Goal: Task Accomplishment & Management: Manage account settings

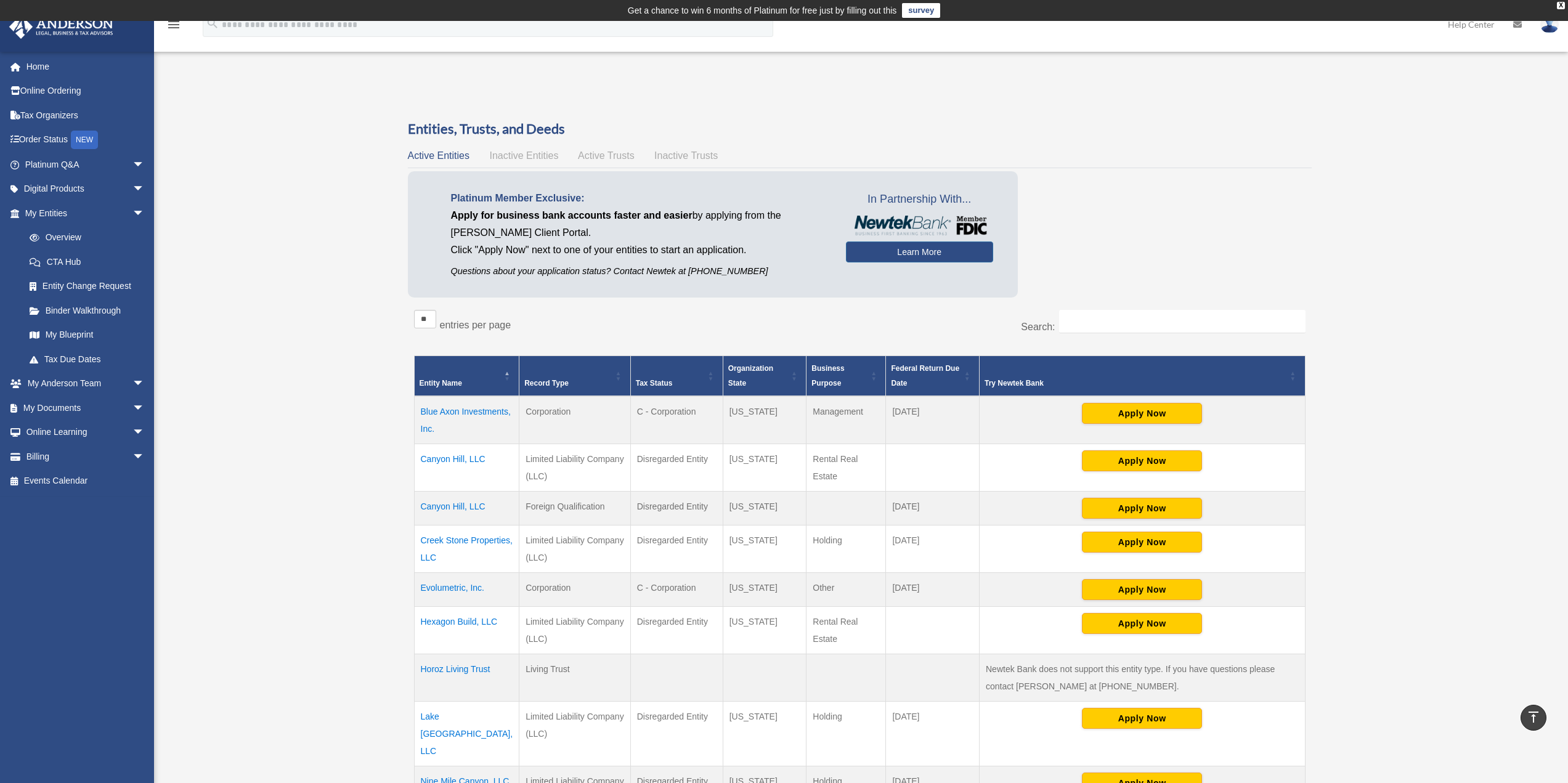
scroll to position [298, 0]
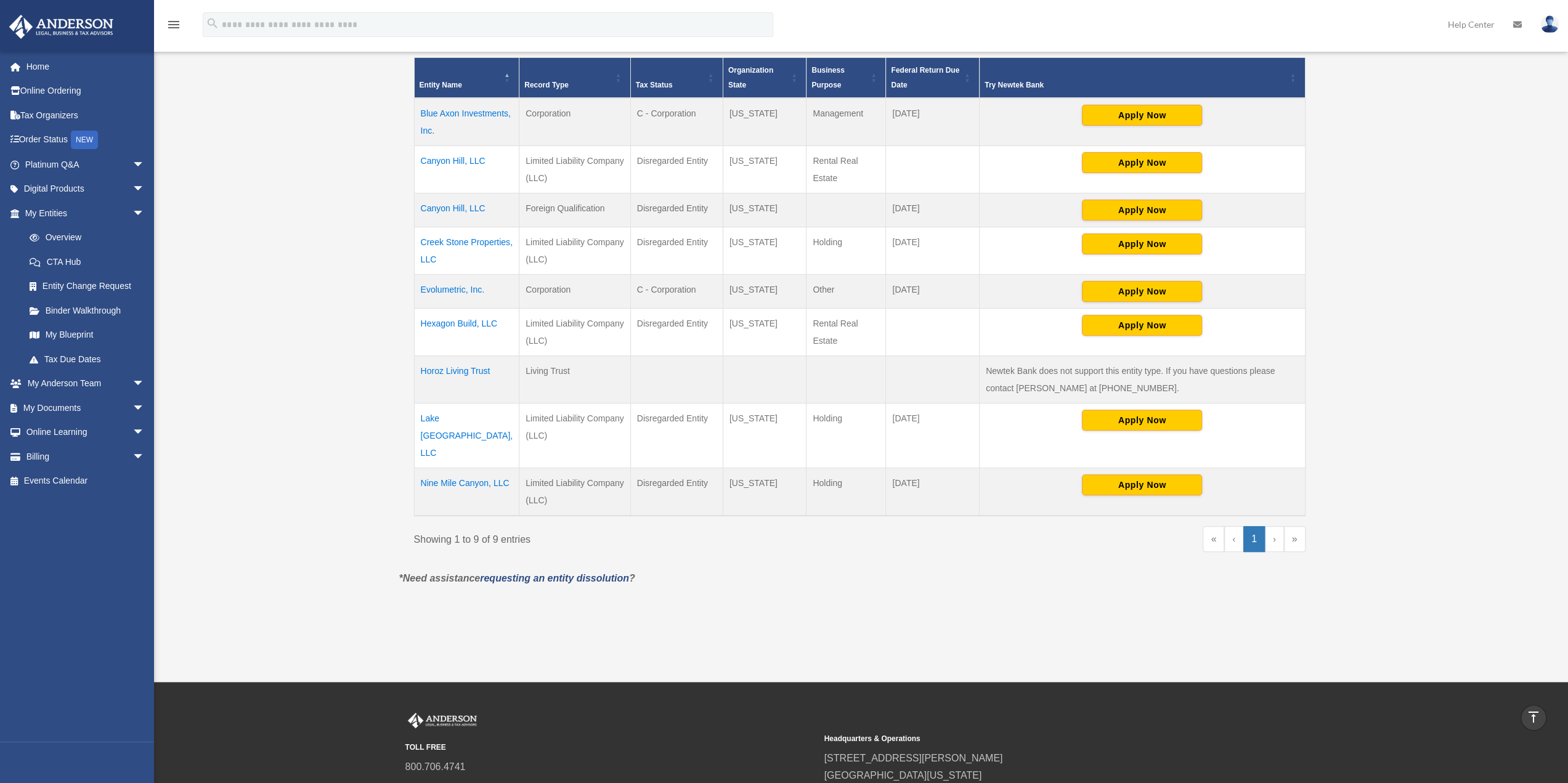
click at [1554, 23] on img at bounding box center [1550, 24] width 18 height 18
click at [1359, 105] on link "Logout" at bounding box center [1365, 107] width 123 height 25
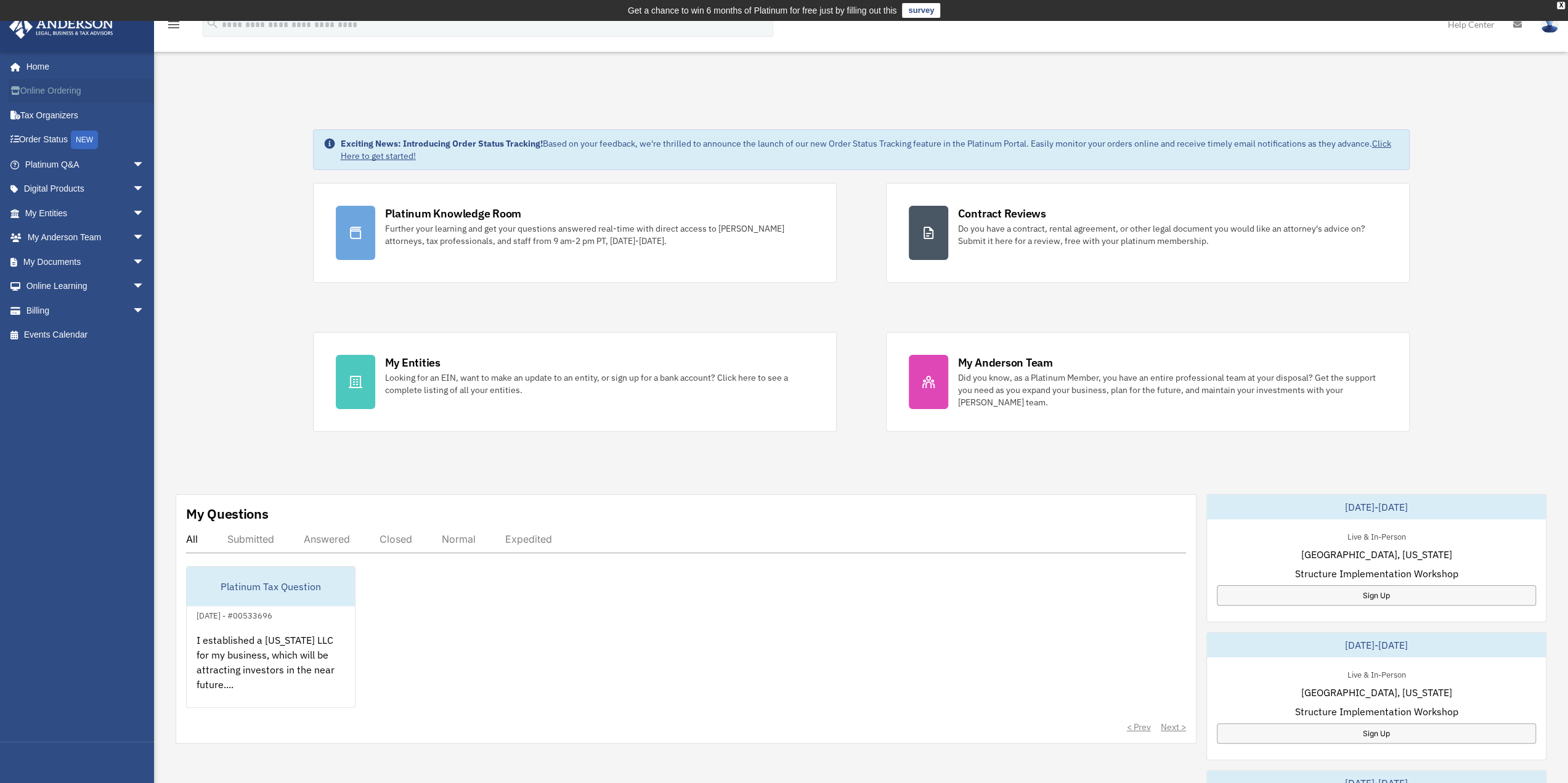
click at [51, 89] on link "Online Ordering" at bounding box center [86, 91] width 154 height 25
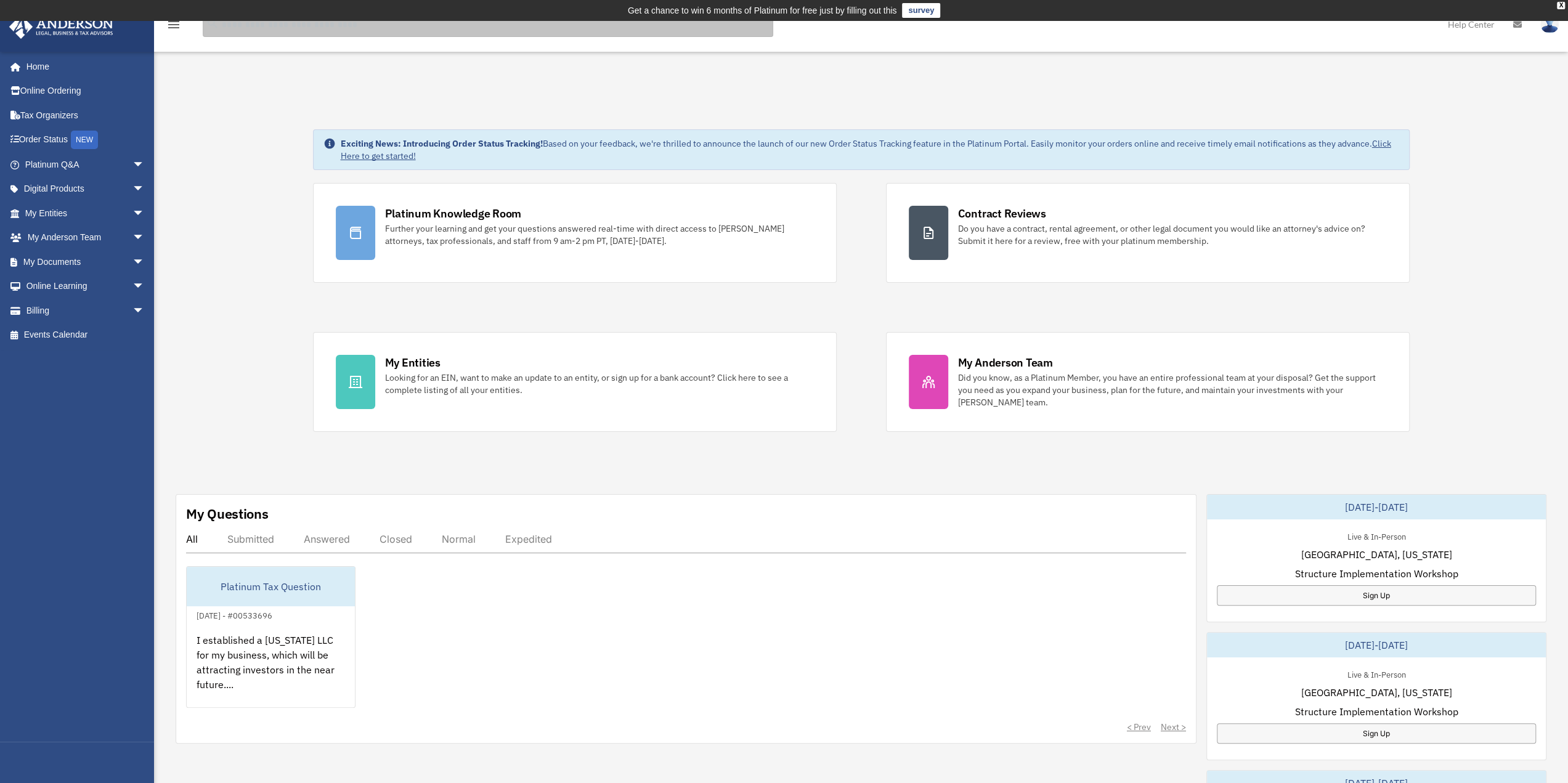
click at [331, 23] on input "search" at bounding box center [488, 24] width 571 height 25
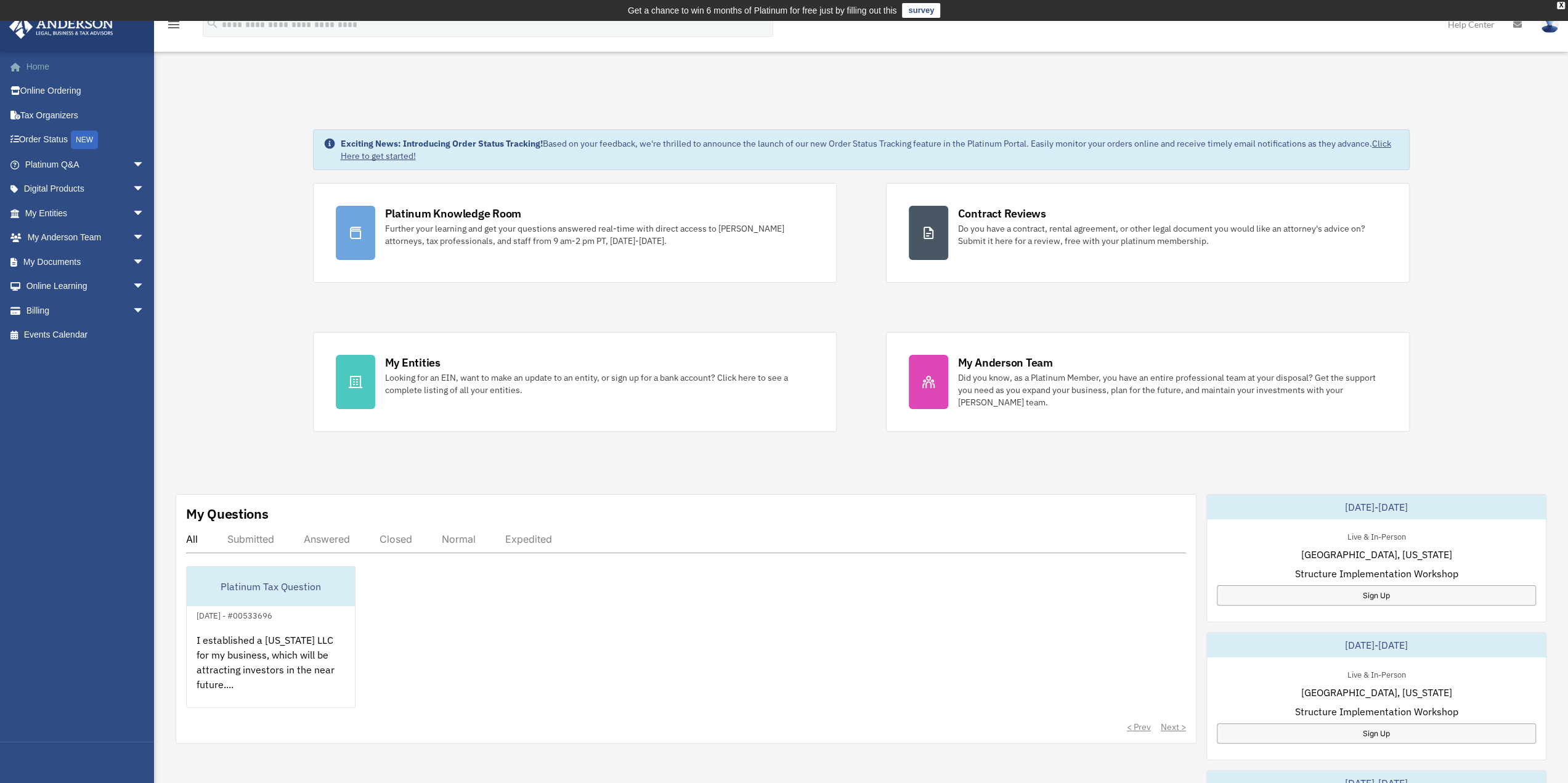
click at [33, 62] on link "Home" at bounding box center [86, 66] width 154 height 25
click at [1544, 24] on img at bounding box center [1550, 24] width 18 height 18
click at [1351, 109] on link "Logout" at bounding box center [1365, 107] width 123 height 25
